Goal: Task Accomplishment & Management: Manage account settings

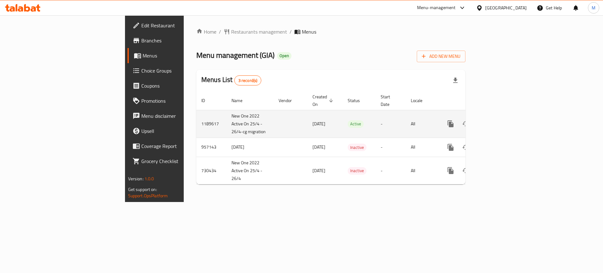
click at [499, 121] on icon "enhanced table" at bounding box center [496, 124] width 6 height 6
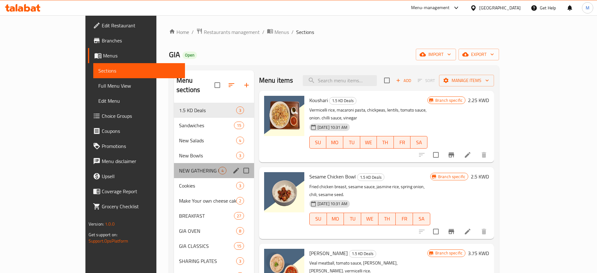
click at [174, 163] on div "NEW GATHERING BOX 4" at bounding box center [214, 170] width 80 height 15
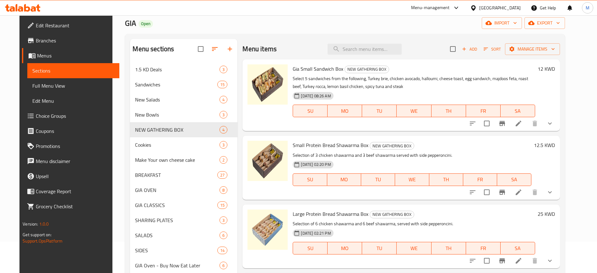
scroll to position [27, 0]
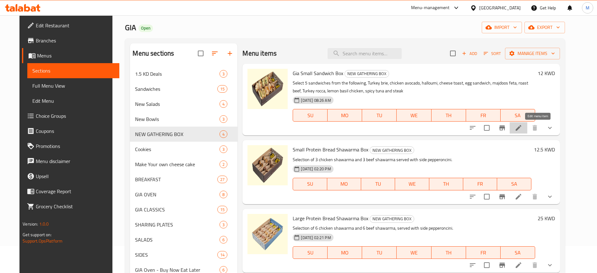
click at [522, 130] on icon at bounding box center [519, 128] width 8 height 8
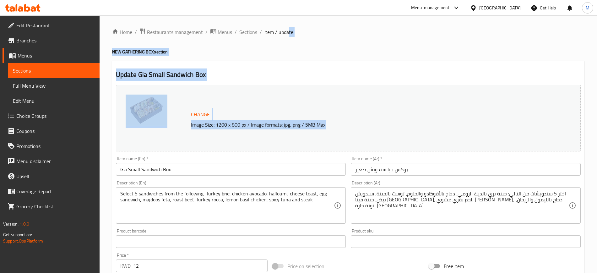
drag, startPoint x: 537, startPoint y: 130, endPoint x: 285, endPoint y: -37, distance: 303.0
click at [285, 0] on html "​ Menu-management [GEOGRAPHIC_DATA] Get Help M Edit Restaurant Branches Menus S…" at bounding box center [298, 136] width 597 height 273
click at [246, 117] on div "Change Image Size: 1200 x 800 px / Image formats: jpg, png / 5MB Max." at bounding box center [355, 118] width 334 height 20
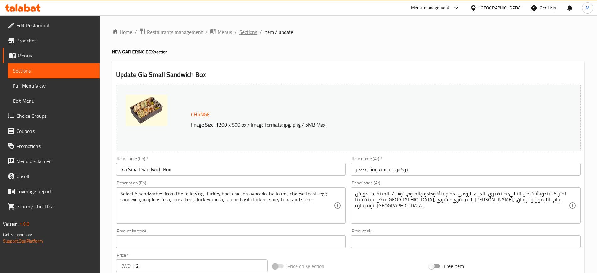
click at [246, 32] on span "Sections" at bounding box center [248, 32] width 18 height 8
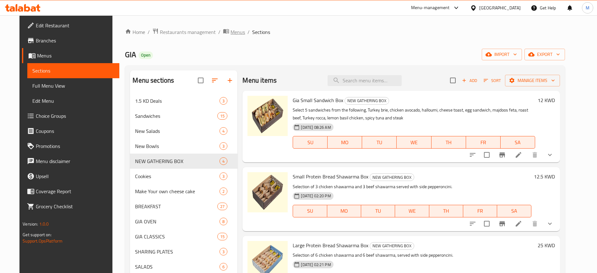
click at [230, 31] on span "Menus" at bounding box center [237, 32] width 14 height 8
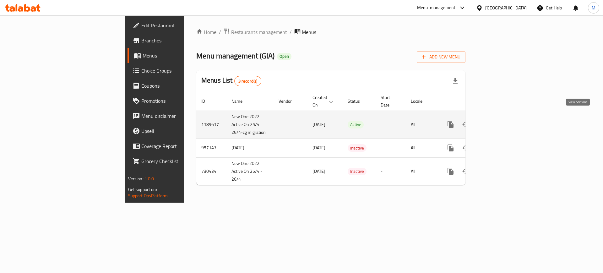
click at [500, 121] on icon "enhanced table" at bounding box center [496, 125] width 8 height 8
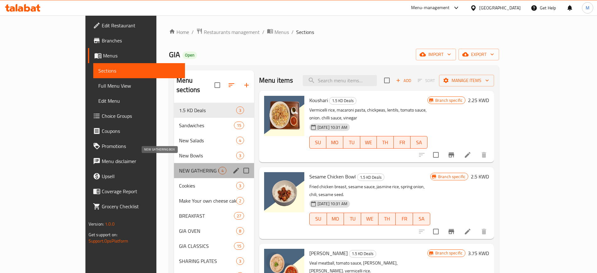
click at [179, 167] on span "NEW GATHERING BOX" at bounding box center [199, 171] width 40 height 8
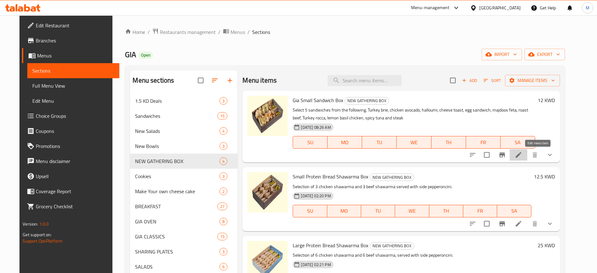
click at [522, 152] on icon at bounding box center [519, 155] width 8 height 8
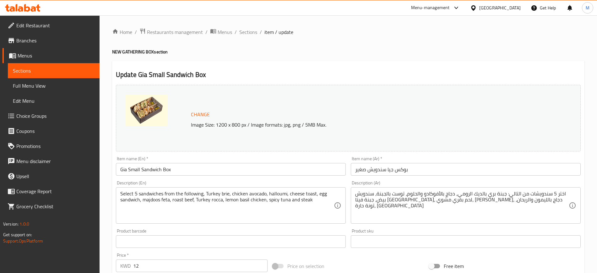
scroll to position [268, 0]
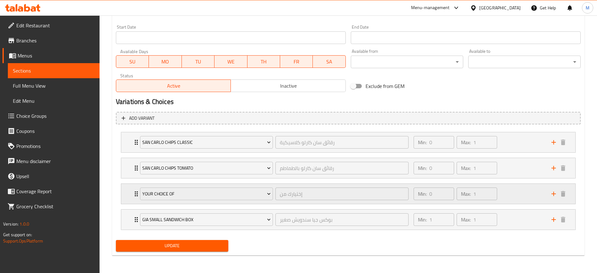
click at [137, 193] on div "Your Choice Of إختيارك من ​" at bounding box center [274, 194] width 276 height 20
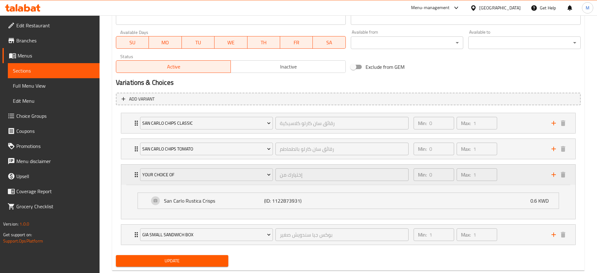
scroll to position [287, 0]
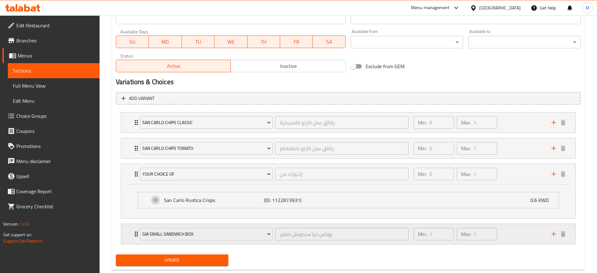
click at [137, 232] on div "Gia Small Sandwich Box بوكس جيا سندويش صغير ​" at bounding box center [274, 234] width 276 height 20
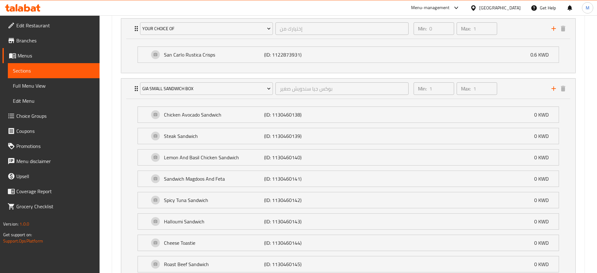
scroll to position [433, 0]
